Goal: Entertainment & Leisure: Consume media (video, audio)

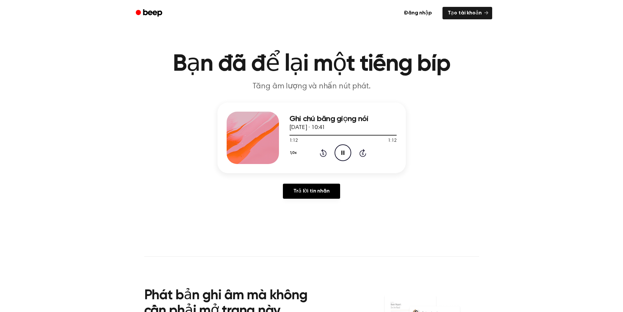
drag, startPoint x: 315, startPoint y: 133, endPoint x: 287, endPoint y: 132, distance: 28.1
click at [287, 132] on div "Ghi chú bằng giọng nói [DATE] · 10:41 1:12 1:12 Trình duyệt của bạn không hỗ tr…" at bounding box center [311, 137] width 188 height 71
drag, startPoint x: 294, startPoint y: 135, endPoint x: 290, endPoint y: 136, distance: 4.4
click at [289, 136] on div at bounding box center [342, 134] width 107 height 5
drag, startPoint x: 292, startPoint y: 136, endPoint x: 306, endPoint y: 134, distance: 14.5
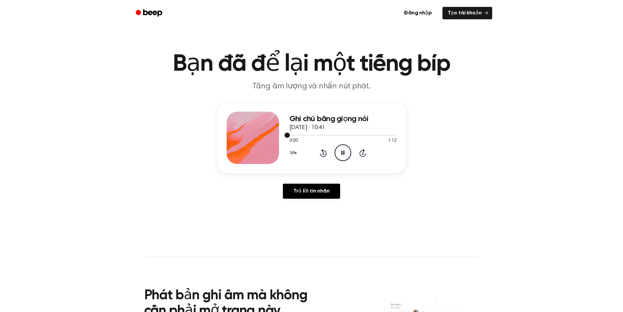
click at [306, 134] on div at bounding box center [342, 134] width 107 height 5
click at [292, 135] on div at bounding box center [298, 135] width 18 height 1
drag, startPoint x: 340, startPoint y: 119, endPoint x: 373, endPoint y: 121, distance: 33.7
click at [373, 121] on h3 "Ghi chú bằng giọng nói" at bounding box center [342, 118] width 107 height 9
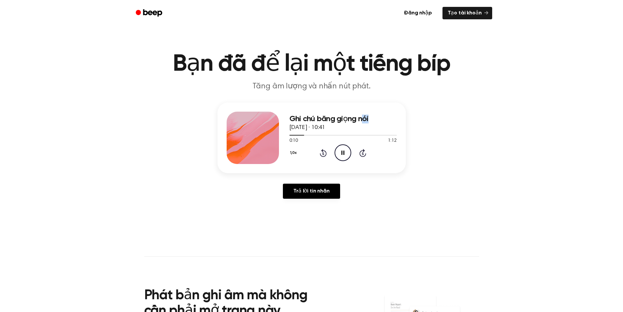
drag, startPoint x: 362, startPoint y: 117, endPoint x: 370, endPoint y: 117, distance: 7.5
click at [370, 117] on h3 "Ghi chú bằng giọng nói" at bounding box center [342, 118] width 107 height 9
drag, startPoint x: 366, startPoint y: 118, endPoint x: 371, endPoint y: 119, distance: 5.1
click at [371, 119] on h3 "Ghi chú bằng giọng nói" at bounding box center [342, 118] width 107 height 9
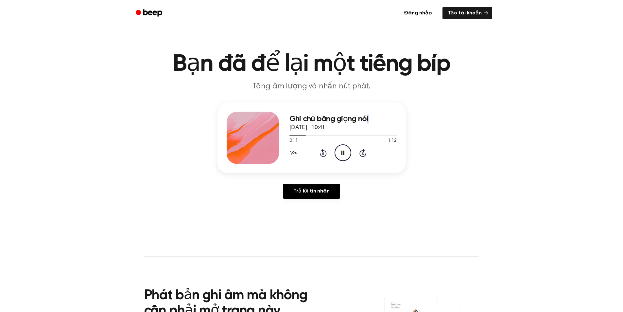
click at [371, 119] on h3 "Ghi chú bằng giọng nói" at bounding box center [342, 118] width 107 height 9
drag, startPoint x: 363, startPoint y: 118, endPoint x: 368, endPoint y: 117, distance: 5.3
click at [368, 117] on font "Ghi chú bằng giọng nói" at bounding box center [328, 119] width 79 height 8
click at [369, 116] on h3 "Ghi chú bằng giọng nói" at bounding box center [342, 118] width 107 height 9
click at [346, 150] on icon "Pause Audio" at bounding box center [342, 152] width 17 height 17
